Goal: Find specific page/section: Find specific page/section

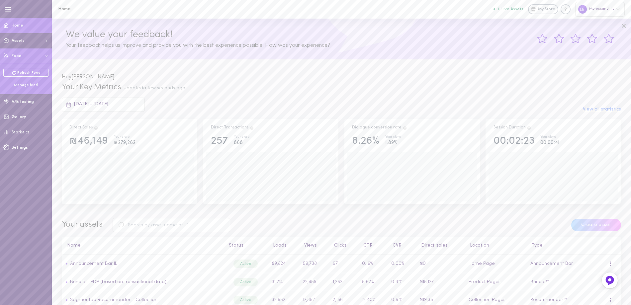
click at [25, 83] on div "Manage feed" at bounding box center [25, 85] width 45 height 5
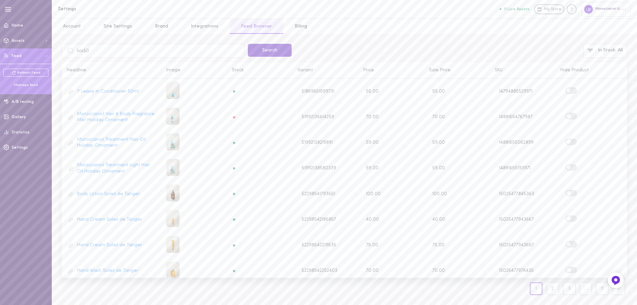
type input "lics50"
click at [262, 48] on button "Search" at bounding box center [270, 50] width 44 height 13
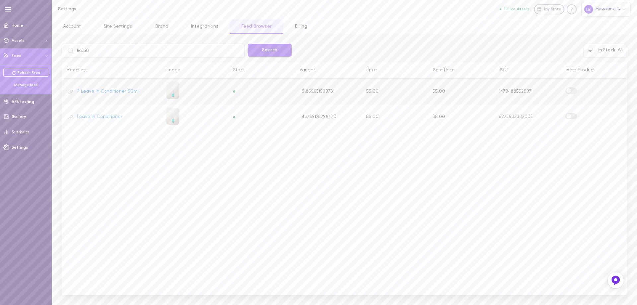
click at [575, 92] on label at bounding box center [572, 90] width 12 height 6
click at [0, 0] on input "checkbox" at bounding box center [0, 0] width 0 height 0
drag, startPoint x: 97, startPoint y: 52, endPoint x: 75, endPoint y: 51, distance: 21.6
click at [75, 51] on input "lics50" at bounding box center [153, 51] width 183 height 14
type input "minibrus"
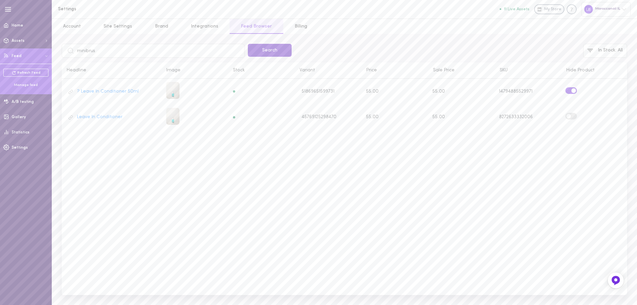
click at [282, 52] on button "Search" at bounding box center [270, 50] width 44 height 13
click at [574, 94] on label at bounding box center [572, 93] width 12 height 6
click at [0, 0] on input "checkbox" at bounding box center [0, 0] width 0 height 0
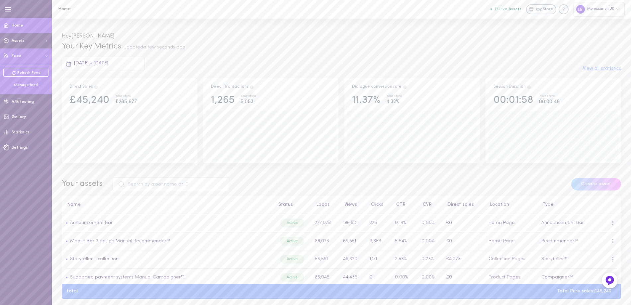
click at [13, 55] on span "Feed" at bounding box center [17, 56] width 10 height 4
click at [21, 85] on div "Manage feed" at bounding box center [25, 85] width 45 height 5
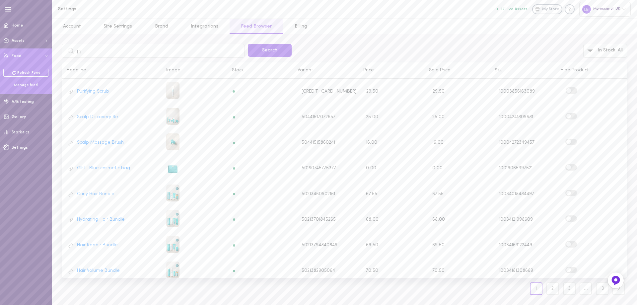
type input "ך"
click at [83, 50] on input "lics20" at bounding box center [153, 51] width 183 height 14
type input "lic20"
drag, startPoint x: 257, startPoint y: 49, endPoint x: 264, endPoint y: 49, distance: 7.3
click at [259, 49] on button "Search" at bounding box center [270, 50] width 44 height 13
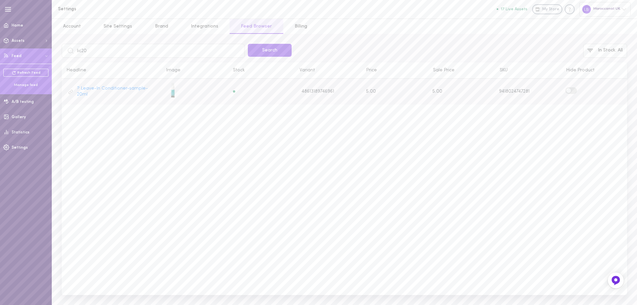
click at [573, 89] on label at bounding box center [572, 90] width 12 height 6
click at [0, 0] on input "checkbox" at bounding box center [0, 0] width 0 height 0
click at [79, 52] on input "lic20" at bounding box center [153, 51] width 183 height 14
type input "minibru"
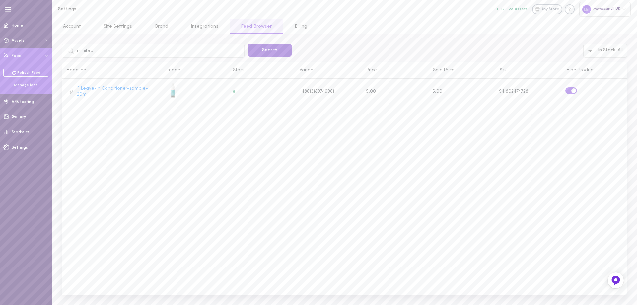
click at [280, 45] on button "Search" at bounding box center [270, 50] width 44 height 13
click at [572, 97] on label at bounding box center [572, 93] width 12 height 6
click at [0, 0] on input "checkbox" at bounding box center [0, 0] width 0 height 0
click at [205, 172] on div "? Mini Paddle Brush 46035004719377 0.00 0.00 8605404922129 Mini Paddle Brush 50…" at bounding box center [345, 187] width 566 height 216
click at [21, 24] on span "Home" at bounding box center [18, 26] width 12 height 4
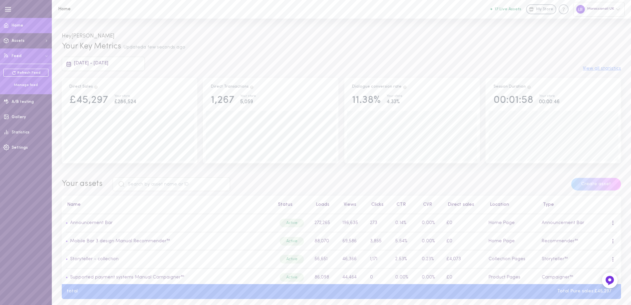
click at [31, 87] on div "Manage feed" at bounding box center [25, 85] width 45 height 5
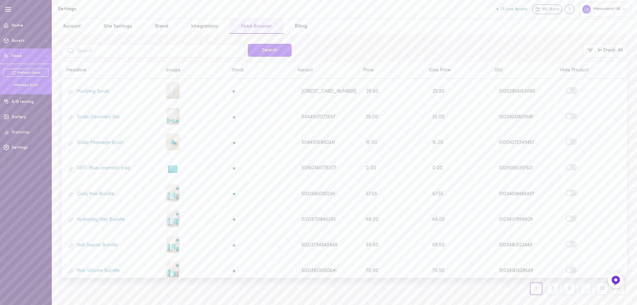
click at [85, 50] on input "text" at bounding box center [153, 51] width 183 height 14
type input "lic20"
click at [268, 53] on button "Search" at bounding box center [270, 50] width 44 height 13
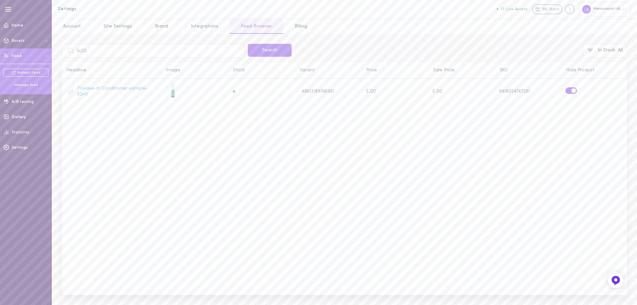
click at [77, 51] on input "lic20" at bounding box center [153, 51] width 183 height 14
type input "minibru"
click at [289, 53] on button "Search" at bounding box center [270, 50] width 44 height 13
